Goal: Information Seeking & Learning: Learn about a topic

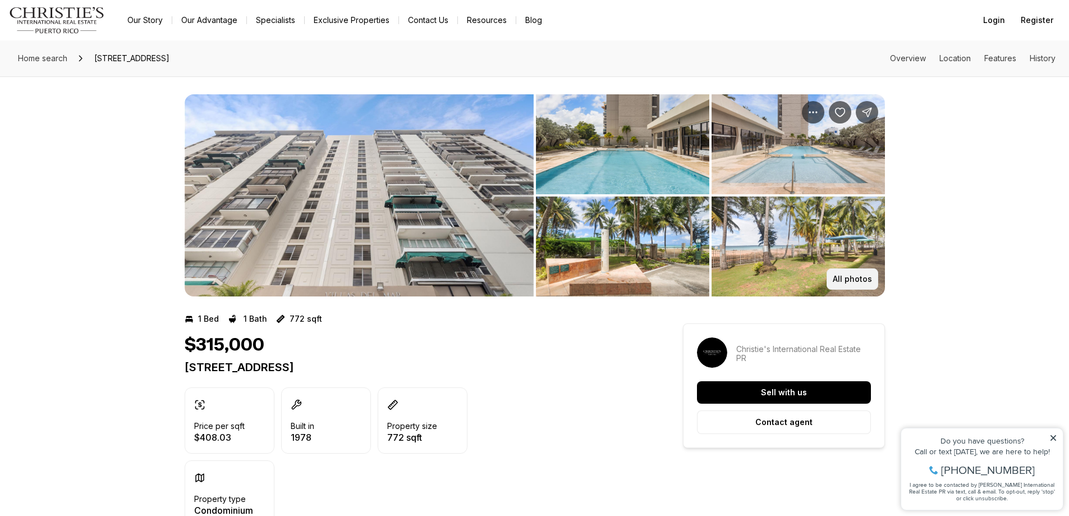
click at [849, 276] on p "All photos" at bounding box center [852, 279] width 39 height 9
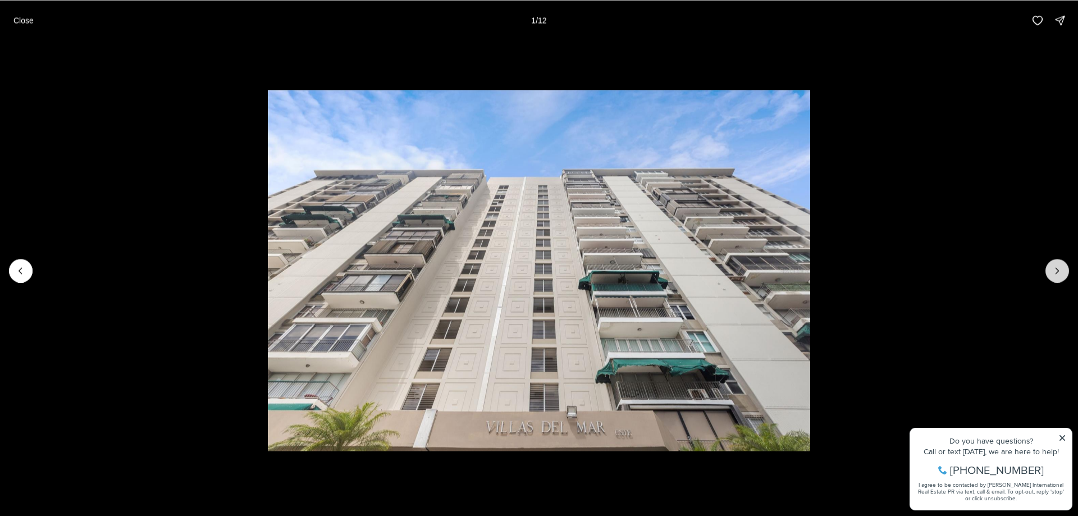
click at [1056, 266] on icon "Next slide" at bounding box center [1056, 270] width 11 height 11
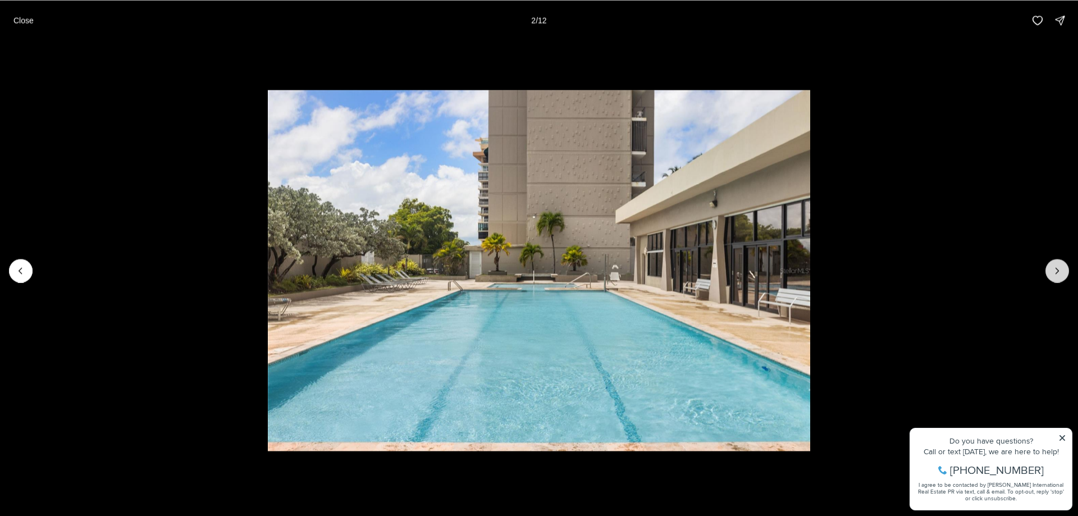
click at [1058, 266] on icon "Next slide" at bounding box center [1056, 270] width 11 height 11
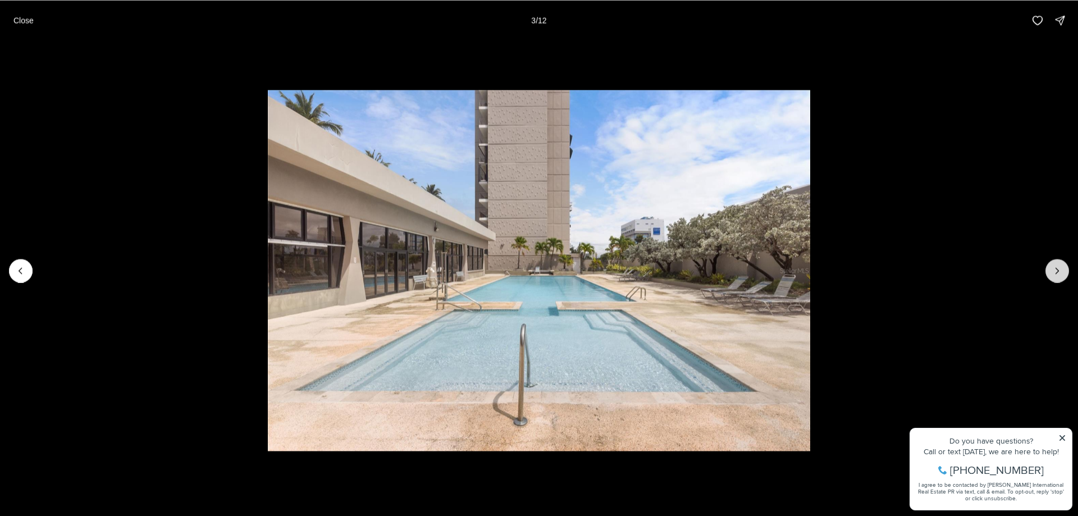
click at [1058, 266] on icon "Next slide" at bounding box center [1056, 270] width 11 height 11
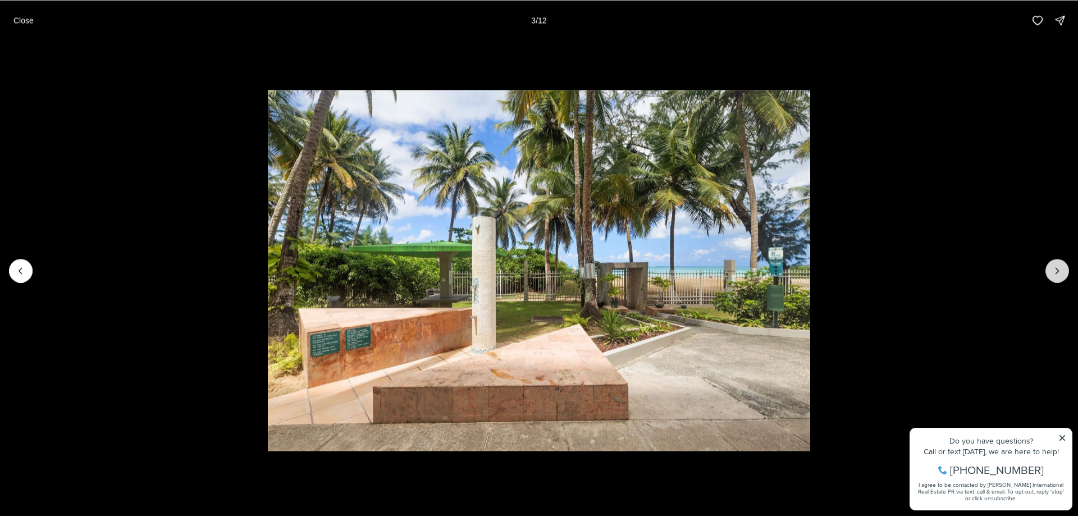
click at [1056, 266] on icon "Next slide" at bounding box center [1056, 270] width 11 height 11
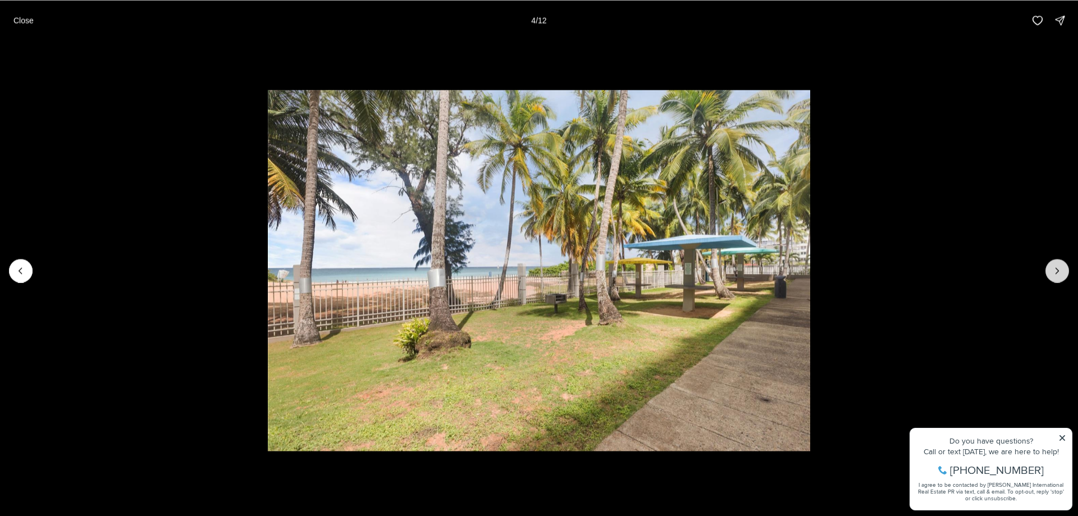
click at [1056, 266] on icon "Next slide" at bounding box center [1056, 270] width 11 height 11
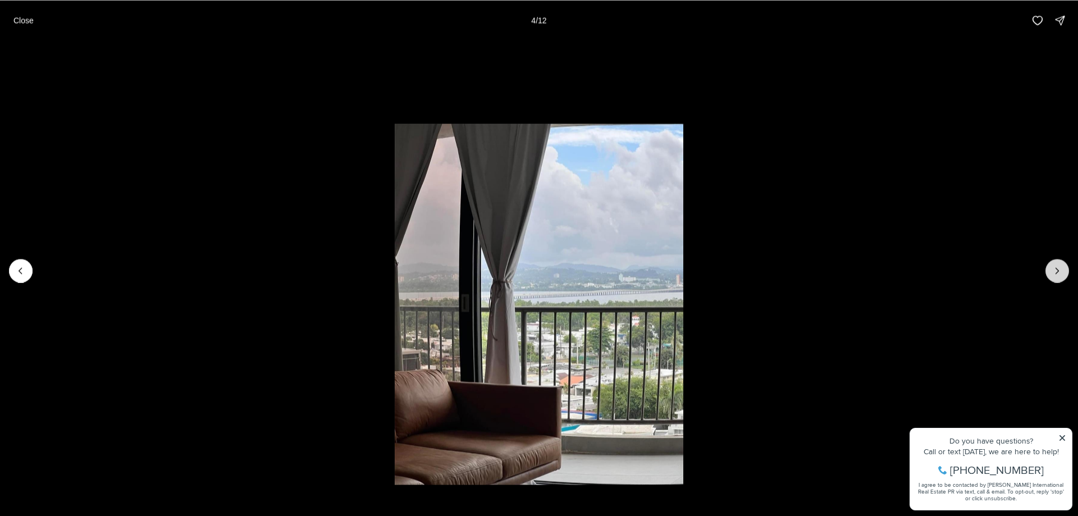
click at [1056, 266] on icon "Next slide" at bounding box center [1056, 270] width 11 height 11
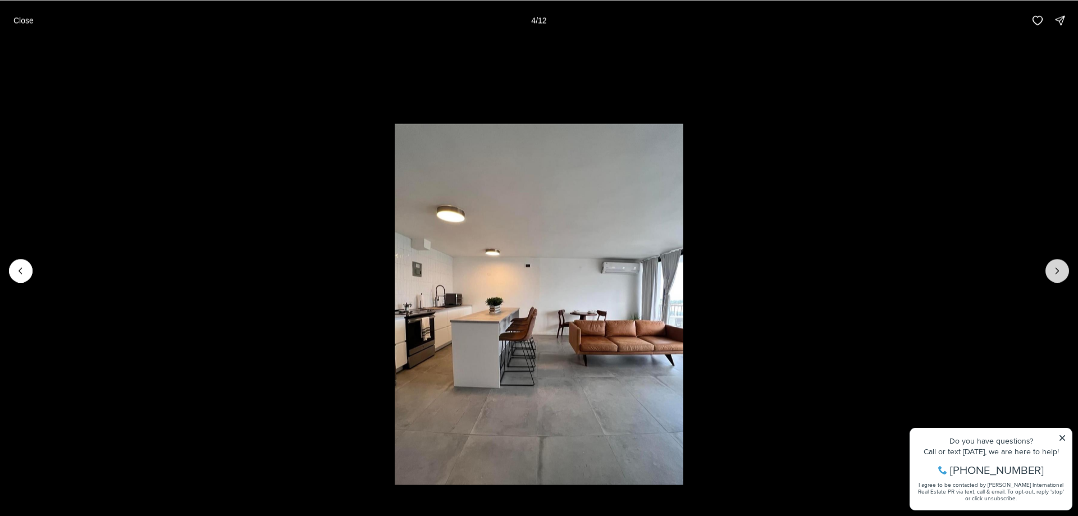
click at [1056, 266] on icon "Next slide" at bounding box center [1056, 270] width 11 height 11
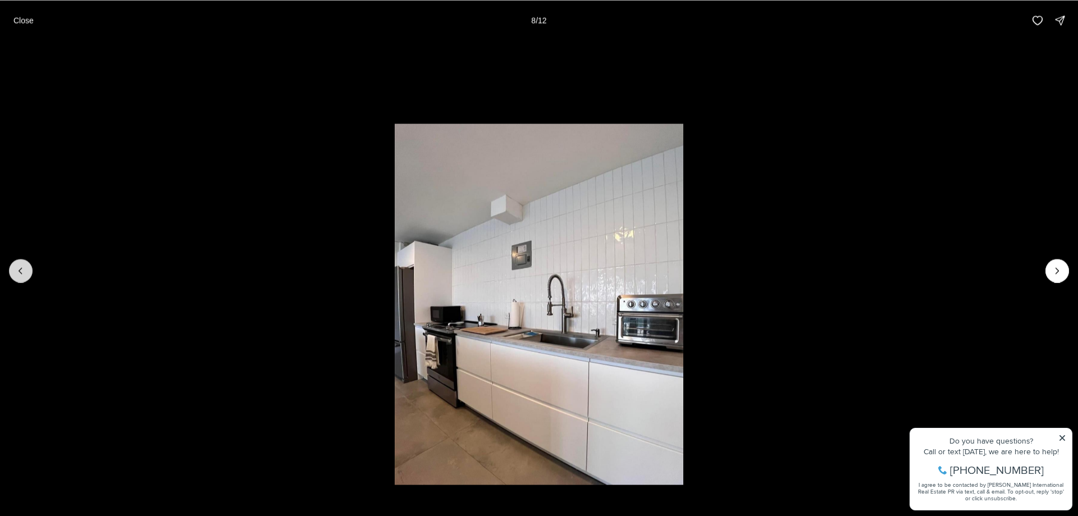
click at [21, 276] on button "Previous slide" at bounding box center [21, 271] width 24 height 24
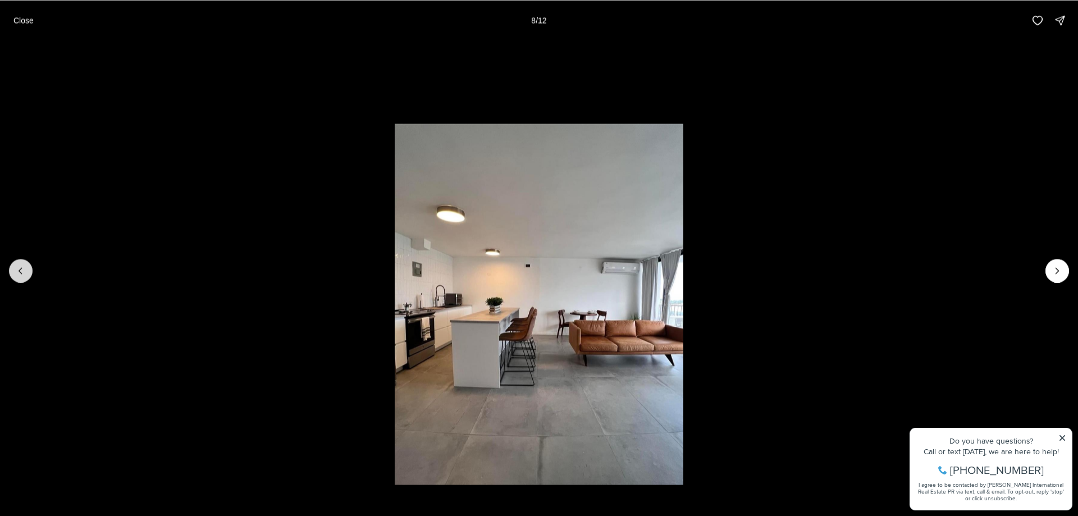
click at [21, 275] on icon "Previous slide" at bounding box center [20, 270] width 11 height 11
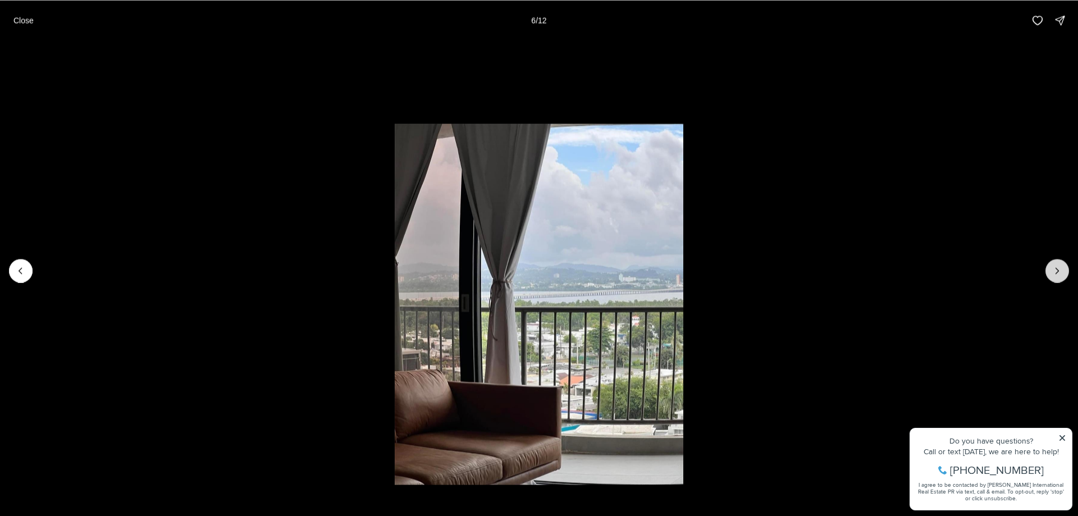
click at [1062, 263] on button "Next slide" at bounding box center [1057, 271] width 24 height 24
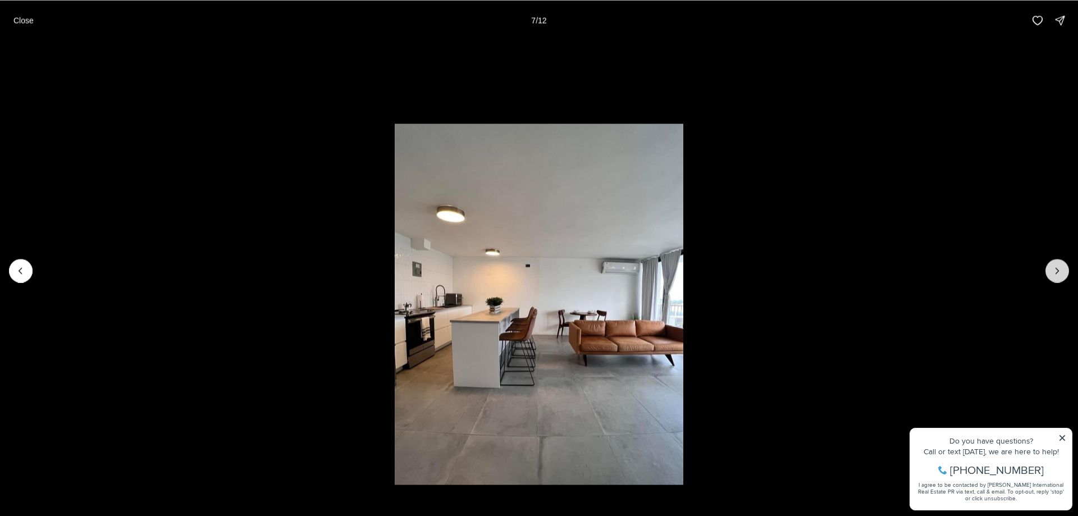
click at [1065, 264] on button "Next slide" at bounding box center [1057, 271] width 24 height 24
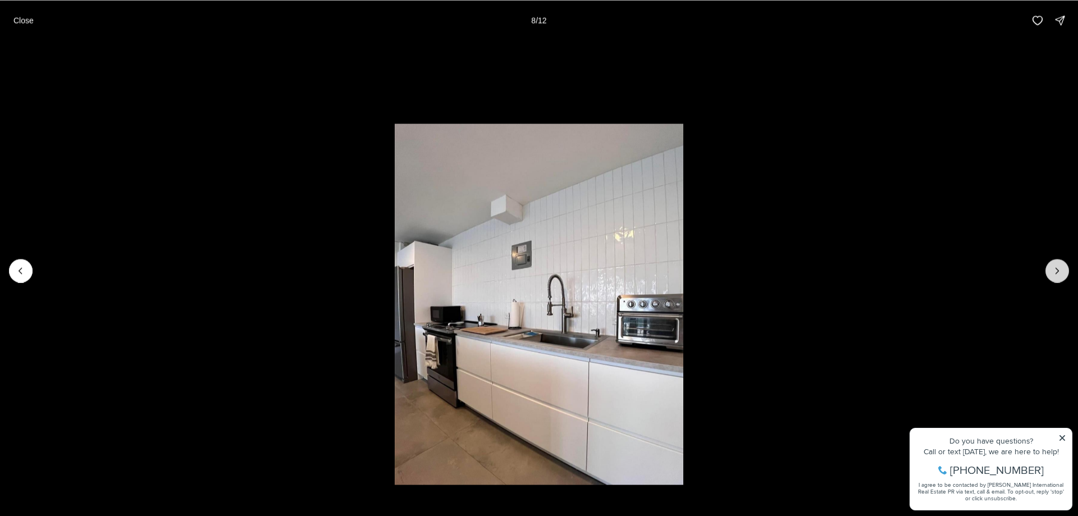
click at [1065, 264] on button "Next slide" at bounding box center [1057, 271] width 24 height 24
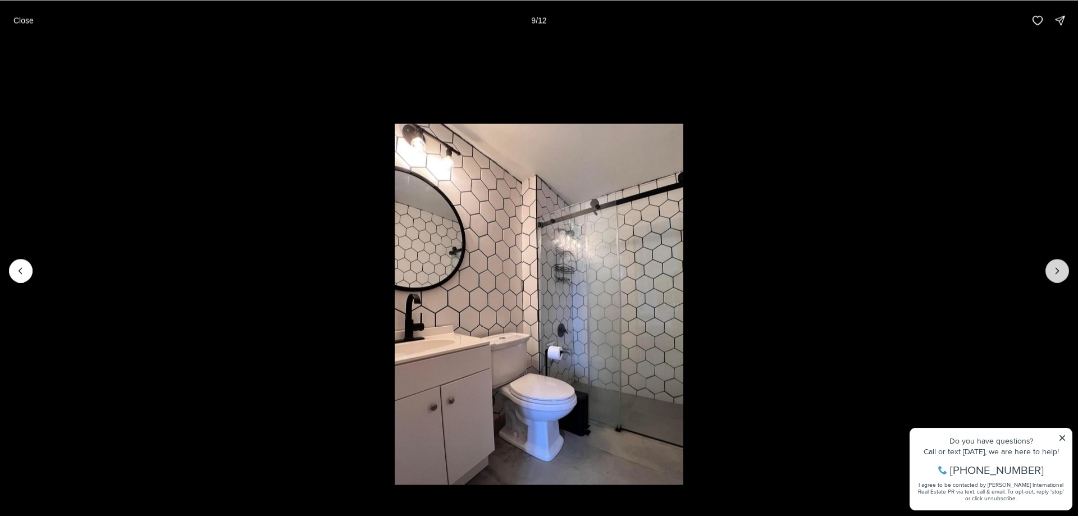
click at [1065, 265] on button "Next slide" at bounding box center [1057, 271] width 24 height 24
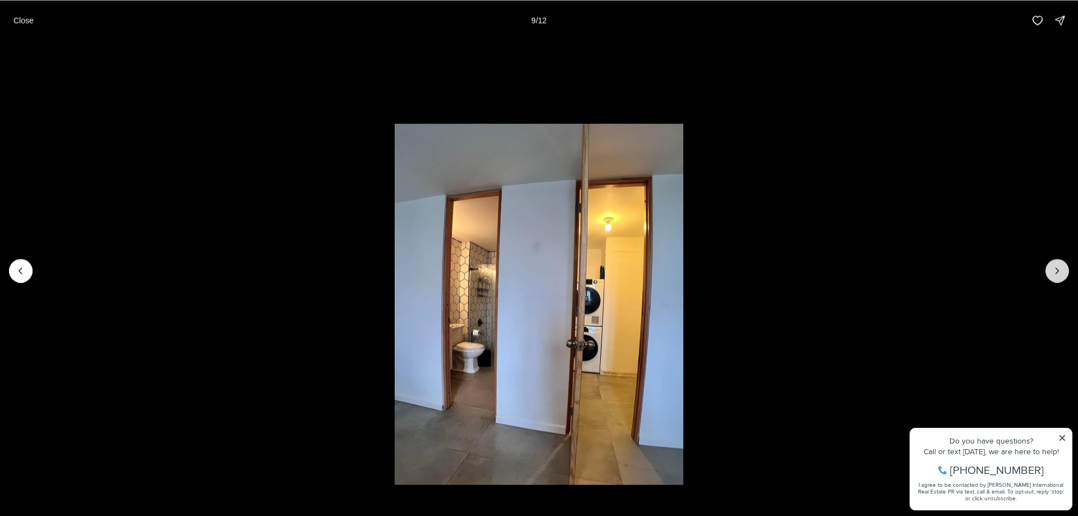
click at [1065, 265] on button "Next slide" at bounding box center [1057, 271] width 24 height 24
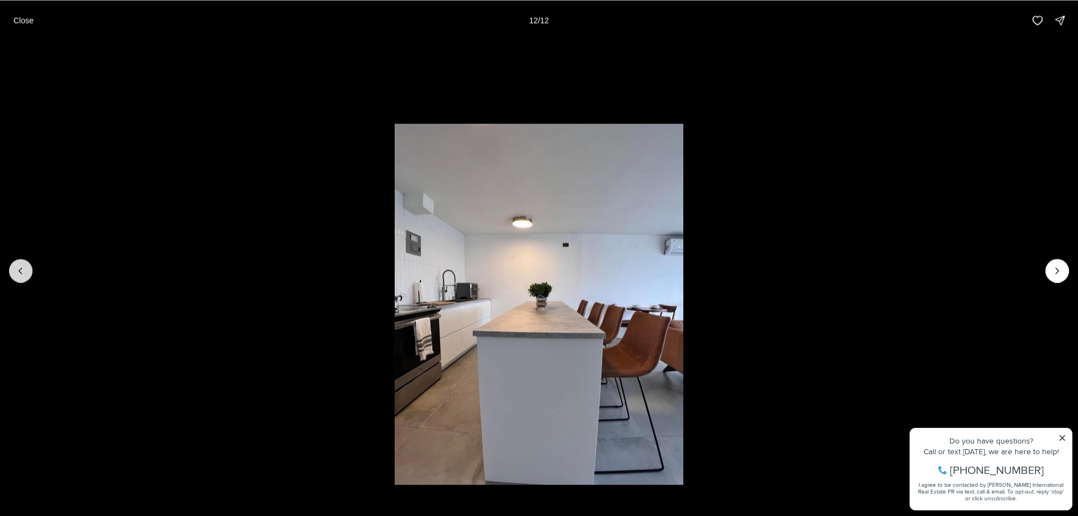
click at [25, 262] on button "Previous slide" at bounding box center [21, 271] width 24 height 24
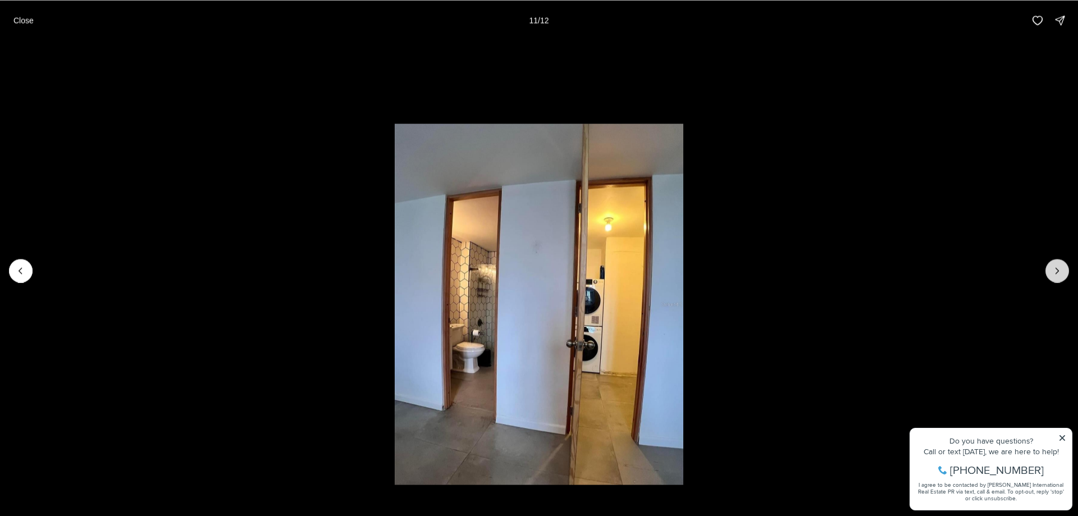
click at [1066, 275] on button "Next slide" at bounding box center [1057, 271] width 24 height 24
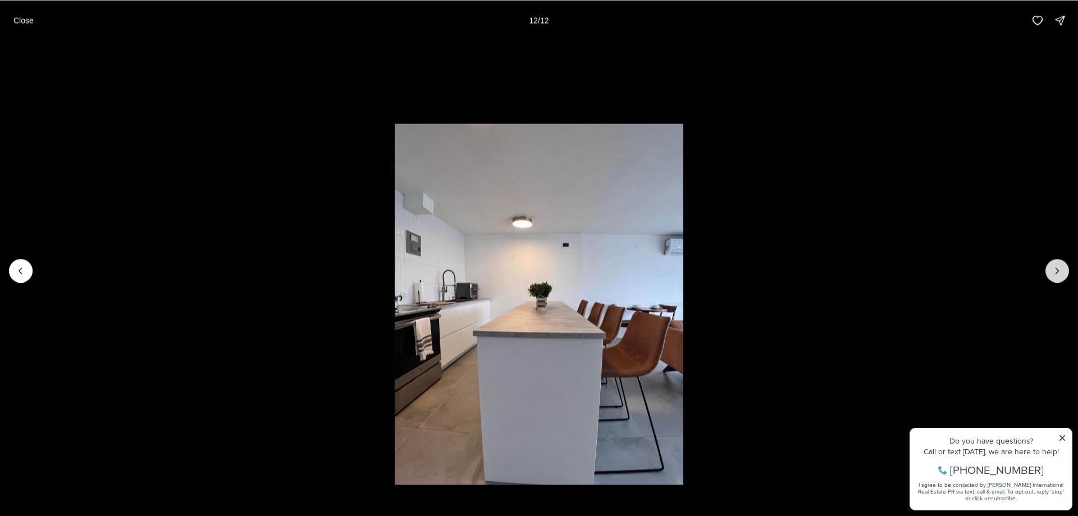
click at [1066, 275] on div at bounding box center [1057, 271] width 24 height 24
click at [1056, 275] on div at bounding box center [1057, 271] width 24 height 24
click at [25, 17] on p "Close" at bounding box center [23, 20] width 20 height 9
